Goal: Task Accomplishment & Management: Use online tool/utility

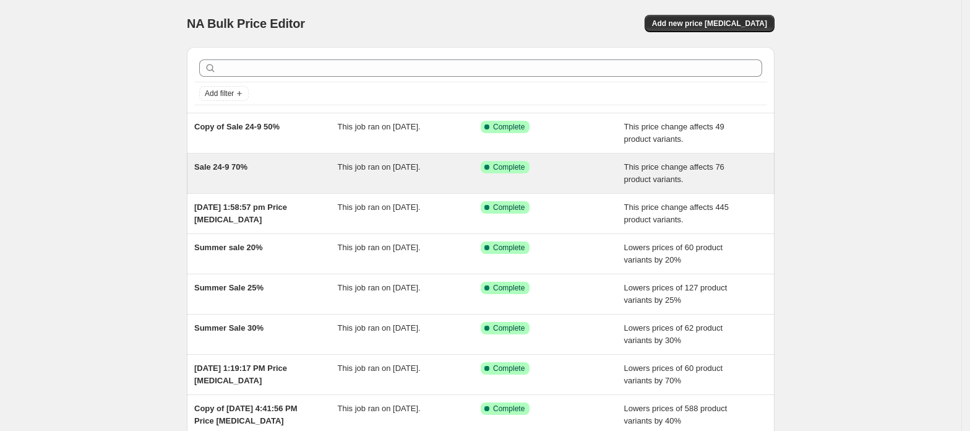
click at [254, 170] on div "Sale 24-9 70%" at bounding box center [266, 173] width 144 height 25
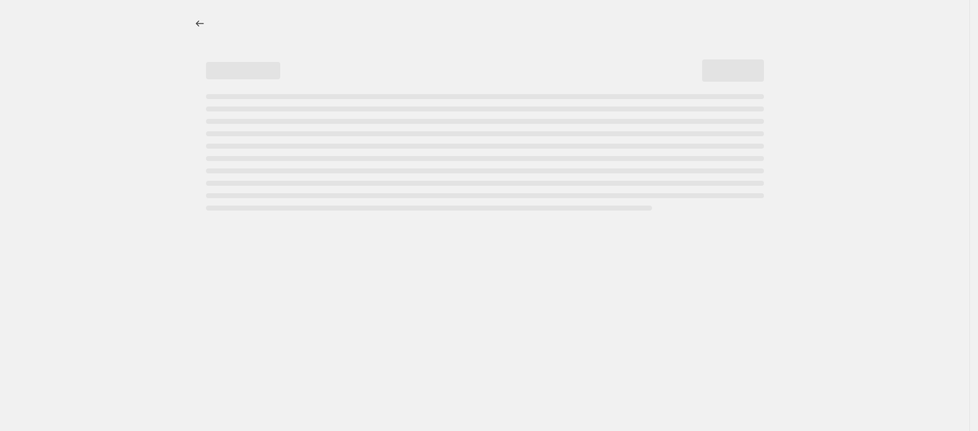
select select "pcap"
select select "no_change"
select select "tag"
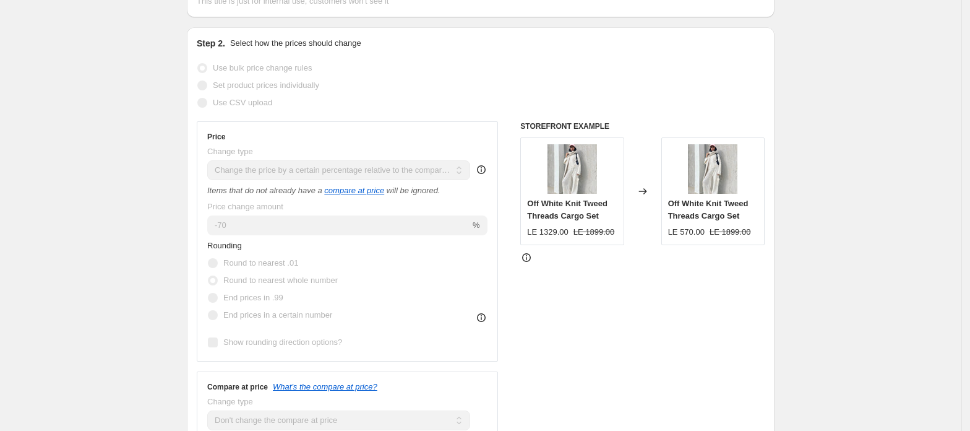
scroll to position [248, 0]
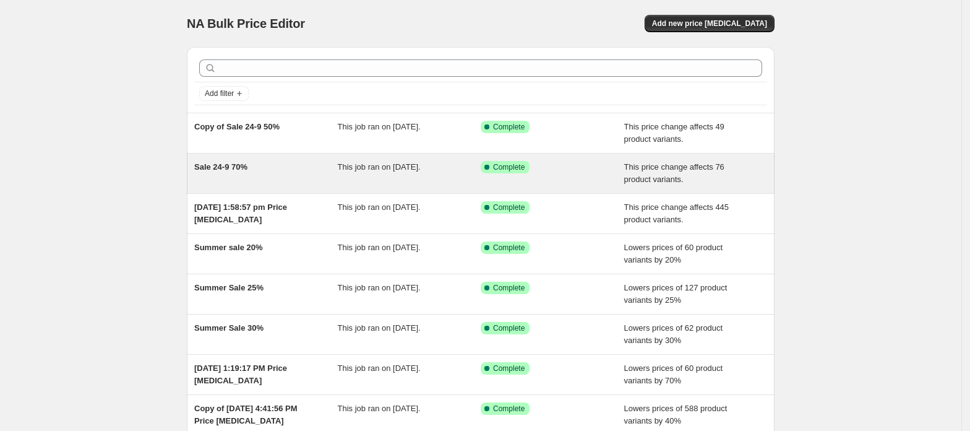
click at [251, 171] on div "Sale 24-9 70%" at bounding box center [266, 173] width 144 height 25
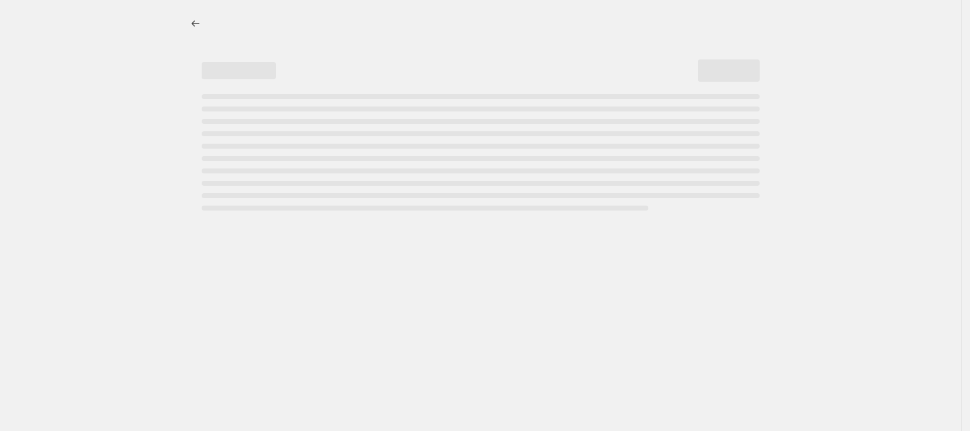
select select "pcap"
select select "no_change"
select select "tag"
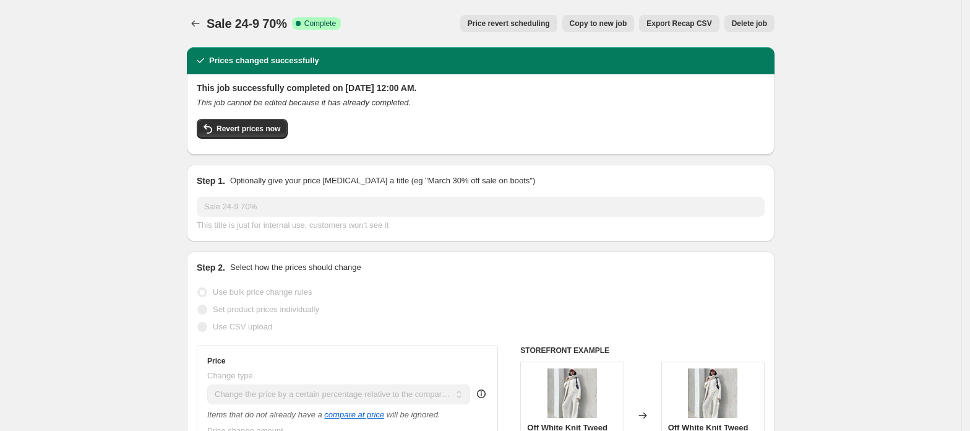
click at [614, 25] on span "Copy to new job" at bounding box center [599, 24] width 58 height 10
select select "pcap"
select select "no_change"
select select "tag"
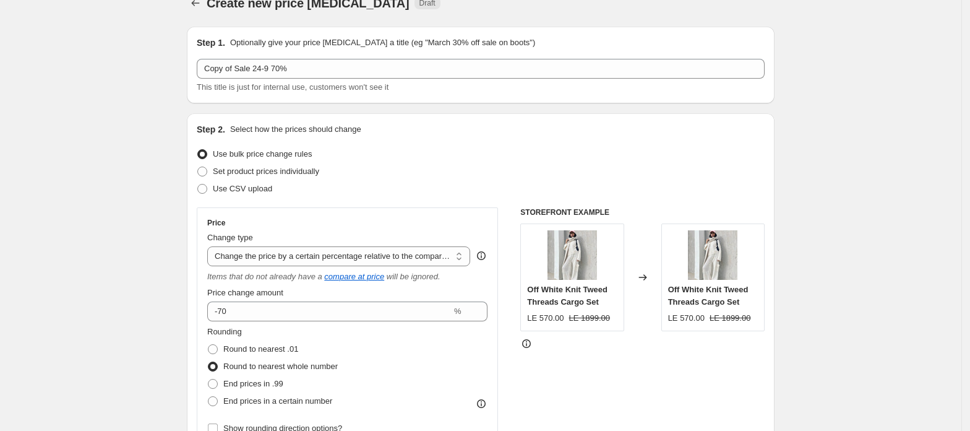
scroll to position [82, 0]
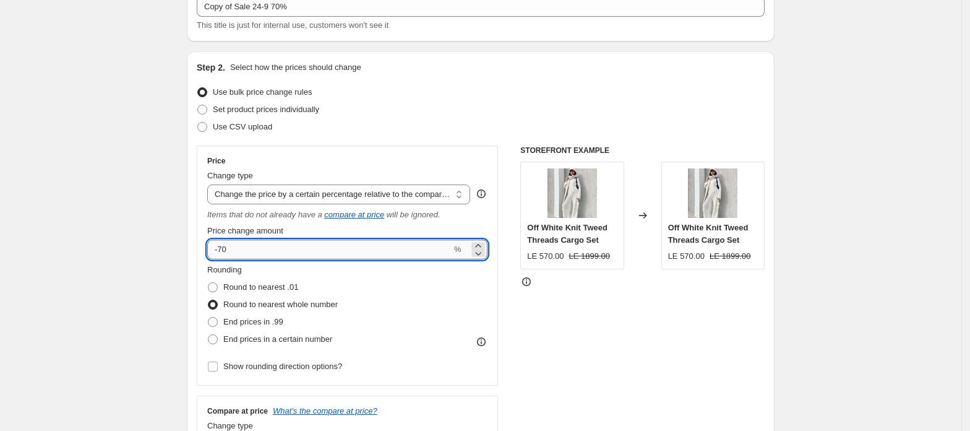
click at [280, 255] on input "-70" at bounding box center [329, 249] width 244 height 20
type input "-7"
type input "-50"
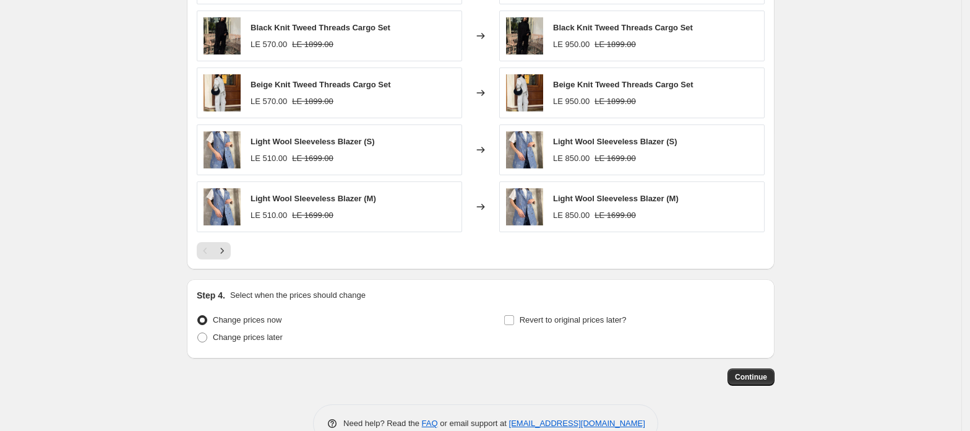
scroll to position [966, 0]
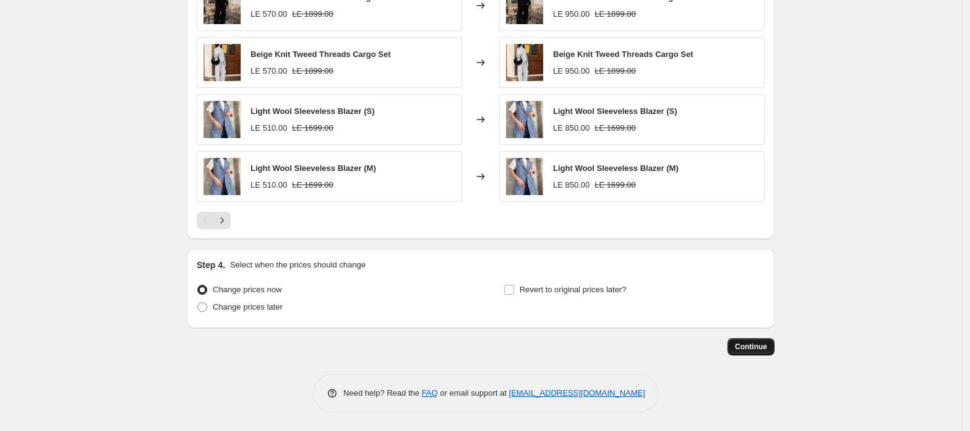
click at [756, 345] on span "Continue" at bounding box center [751, 347] width 32 height 10
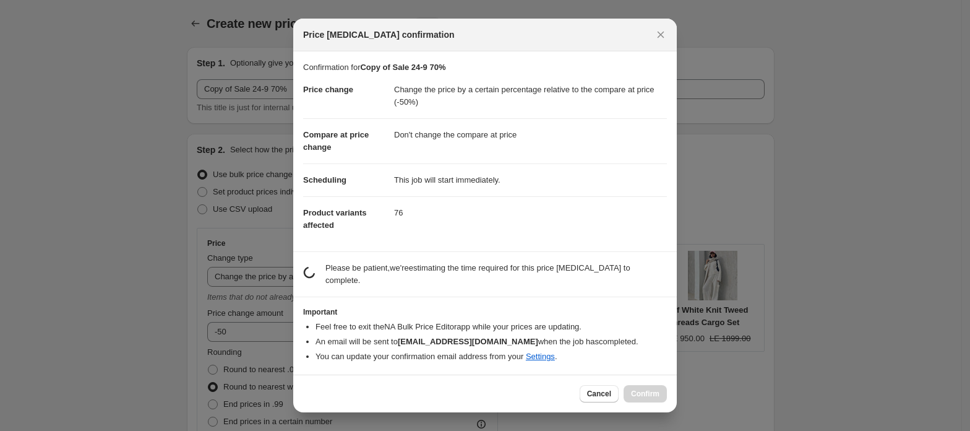
scroll to position [0, 0]
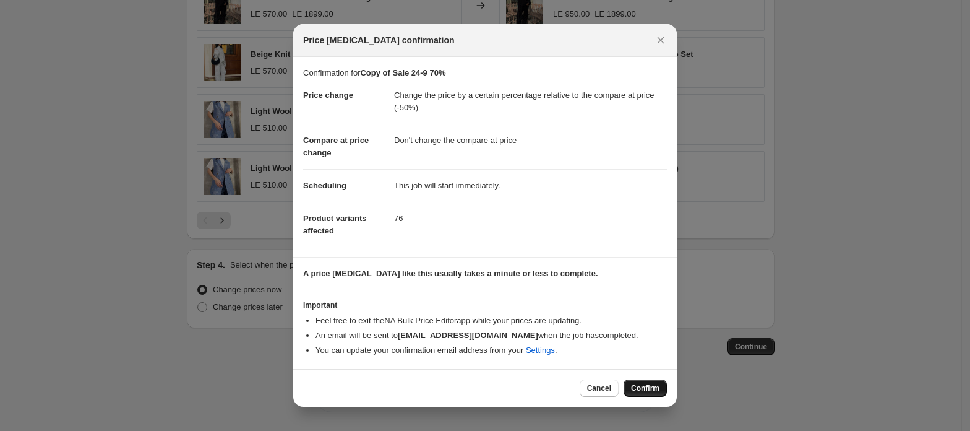
click at [649, 389] on span "Confirm" at bounding box center [645, 388] width 28 height 10
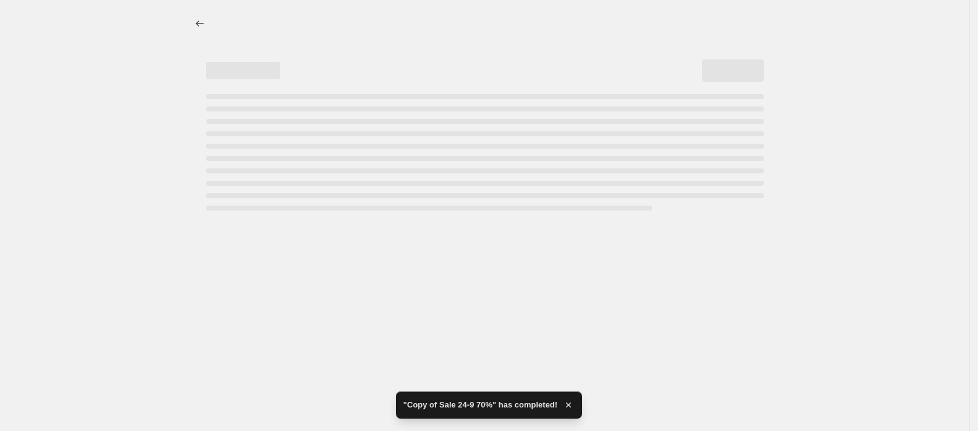
select select "pcap"
select select "no_change"
select select "tag"
